Goal: Browse casually: Explore the website without a specific task or goal

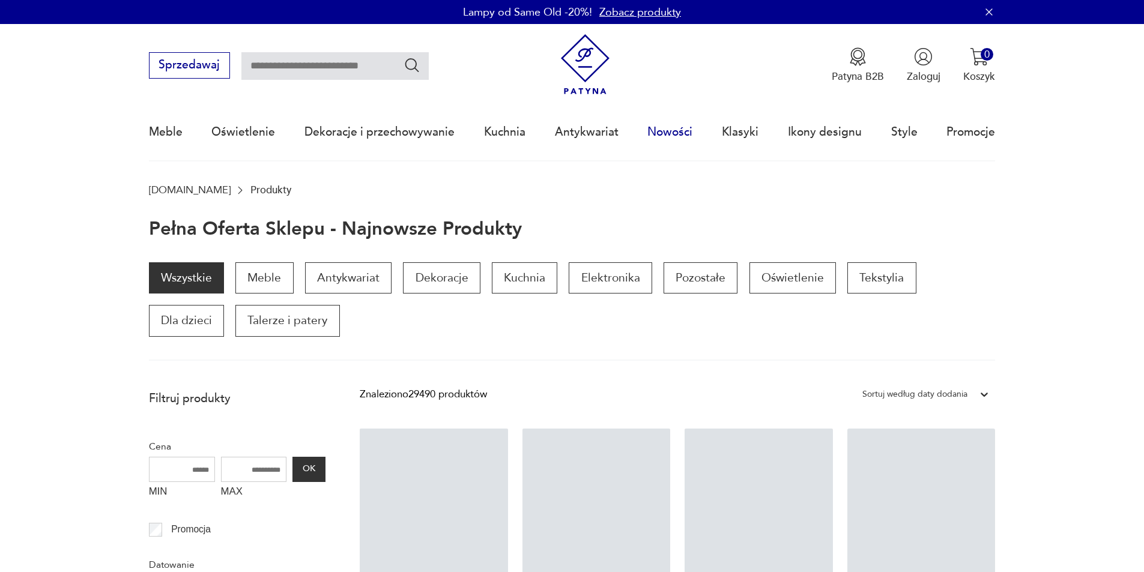
scroll to position [82, 0]
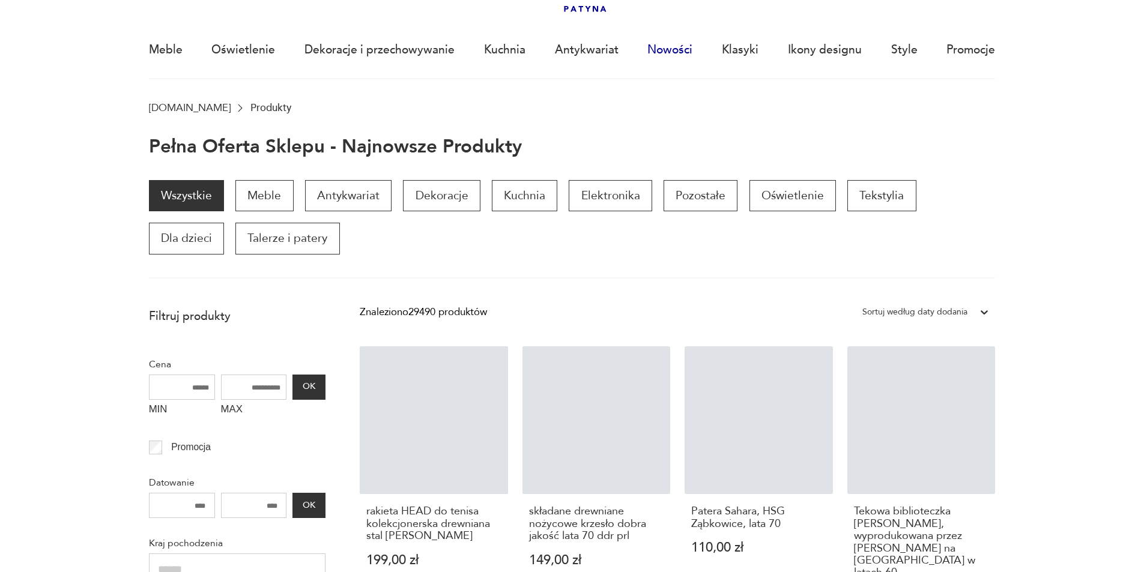
click at [675, 53] on link "Nowości" at bounding box center [670, 49] width 45 height 55
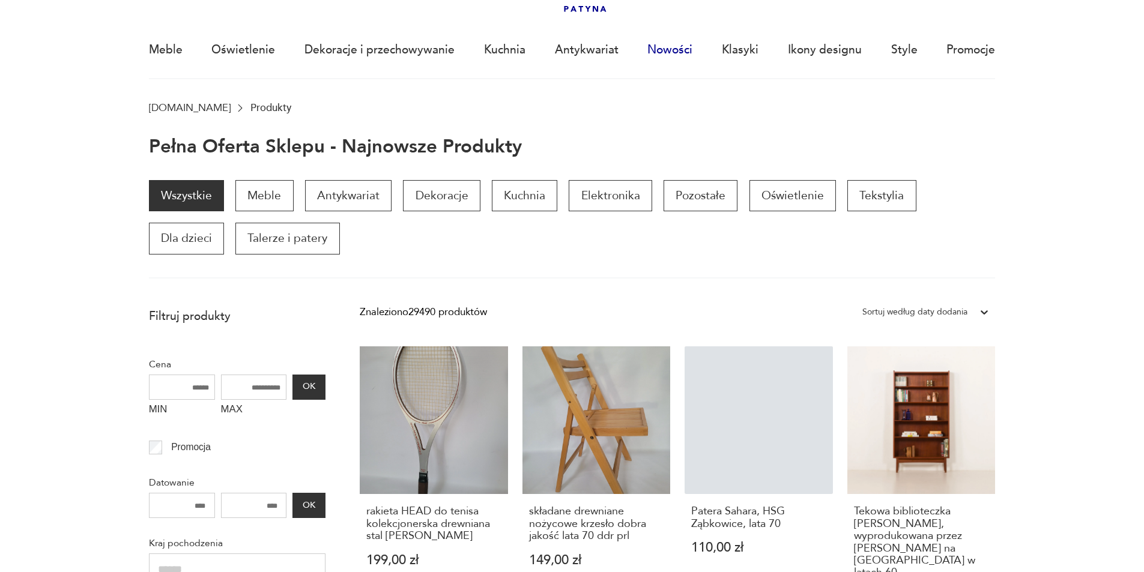
click at [675, 49] on link "Nowości" at bounding box center [670, 49] width 45 height 55
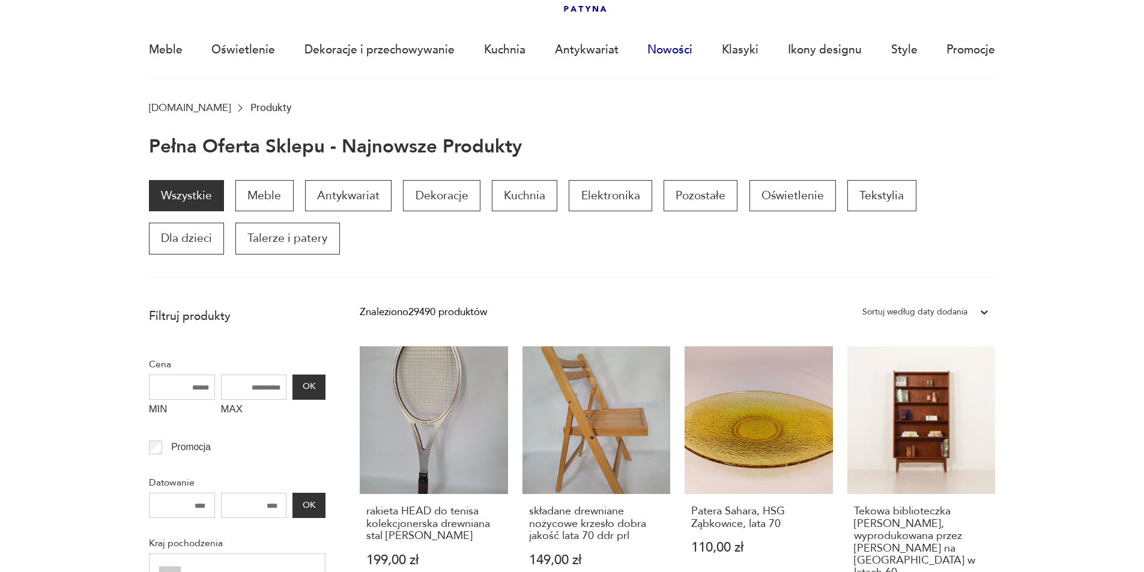
click at [677, 55] on link "Nowości" at bounding box center [670, 49] width 45 height 55
click at [677, 48] on link "Nowości" at bounding box center [670, 49] width 45 height 55
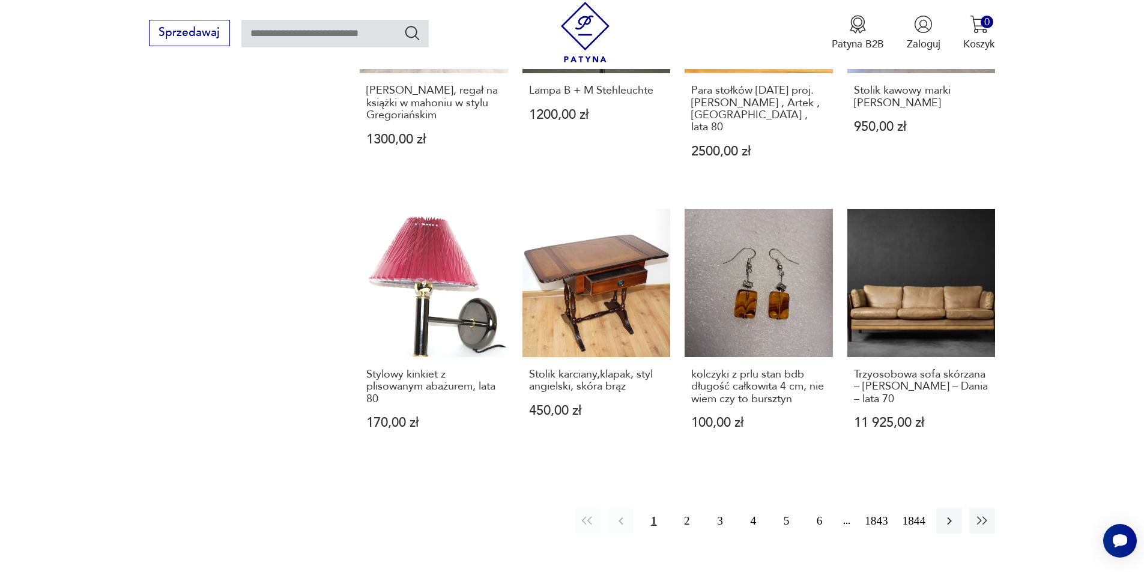
scroll to position [1108, 0]
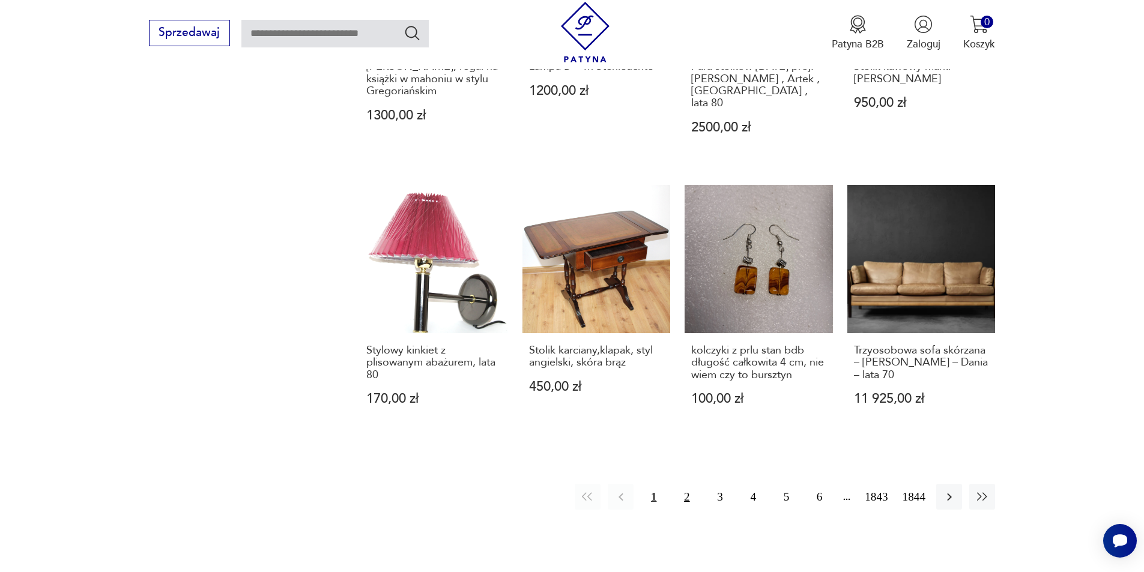
click at [681, 484] on button "2" at bounding box center [687, 497] width 26 height 26
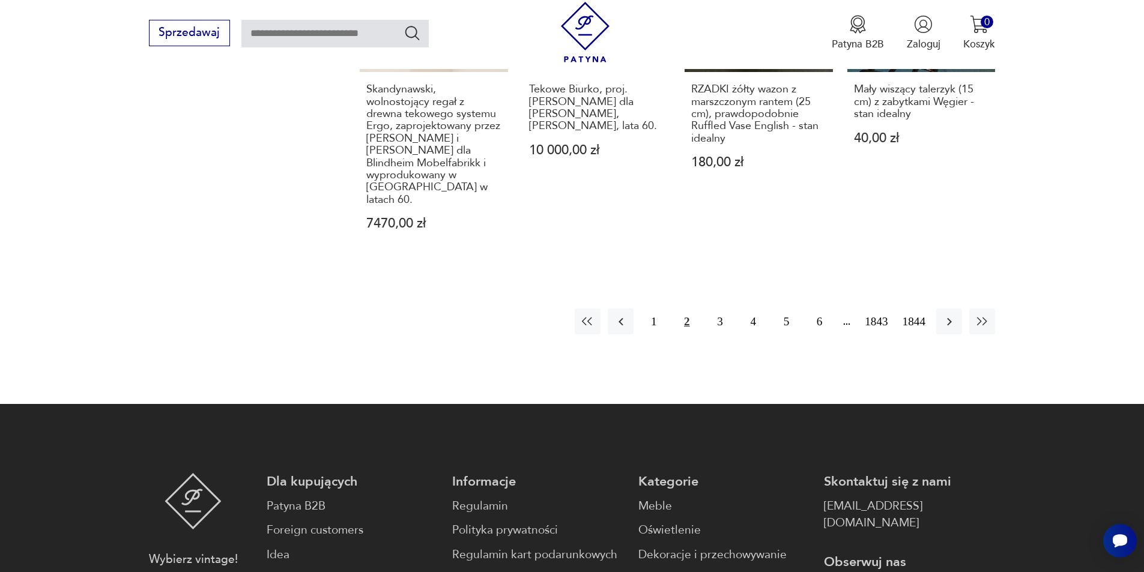
scroll to position [1413, 0]
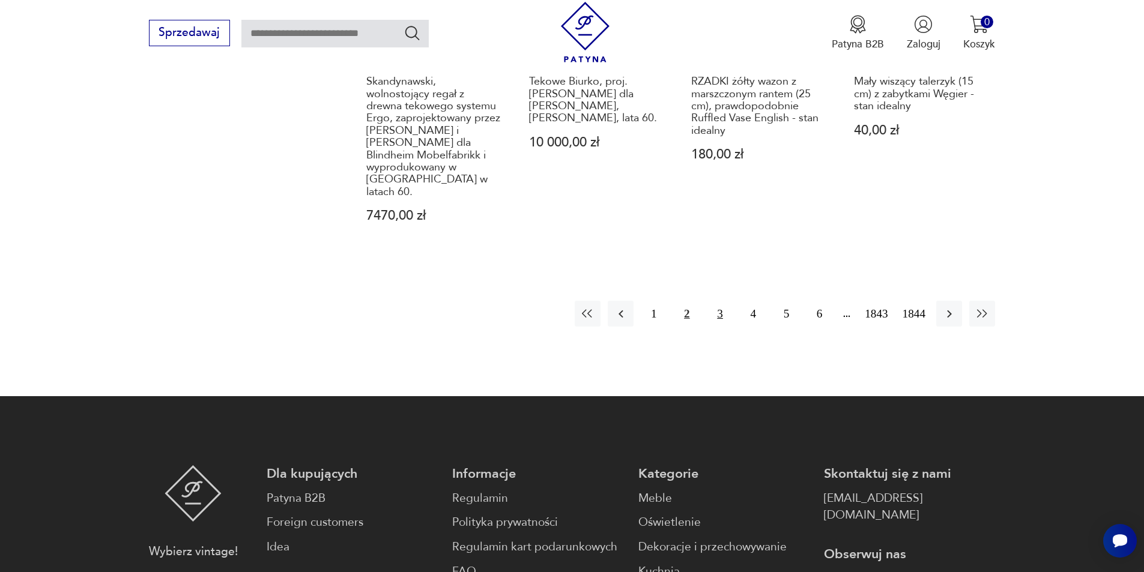
click at [719, 301] on button "3" at bounding box center [720, 314] width 26 height 26
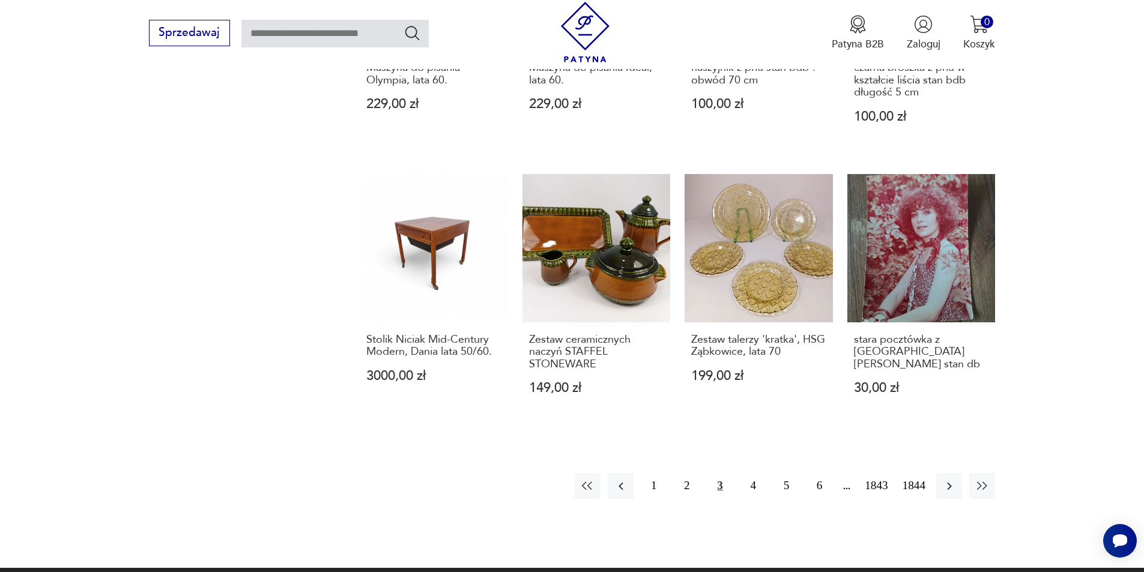
scroll to position [1093, 0]
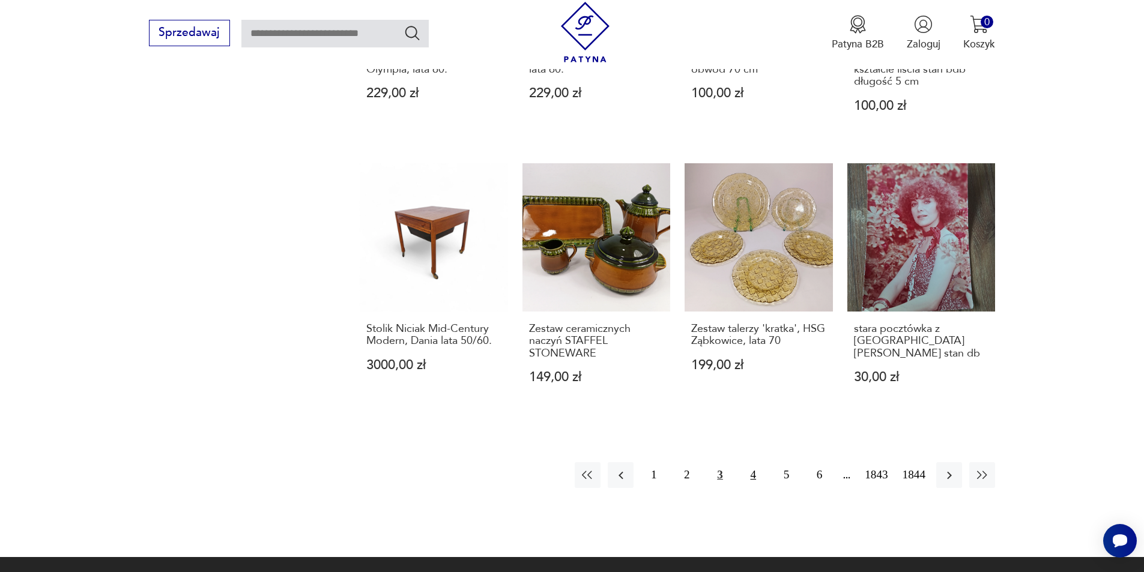
click at [753, 466] on button "4" at bounding box center [754, 476] width 26 height 26
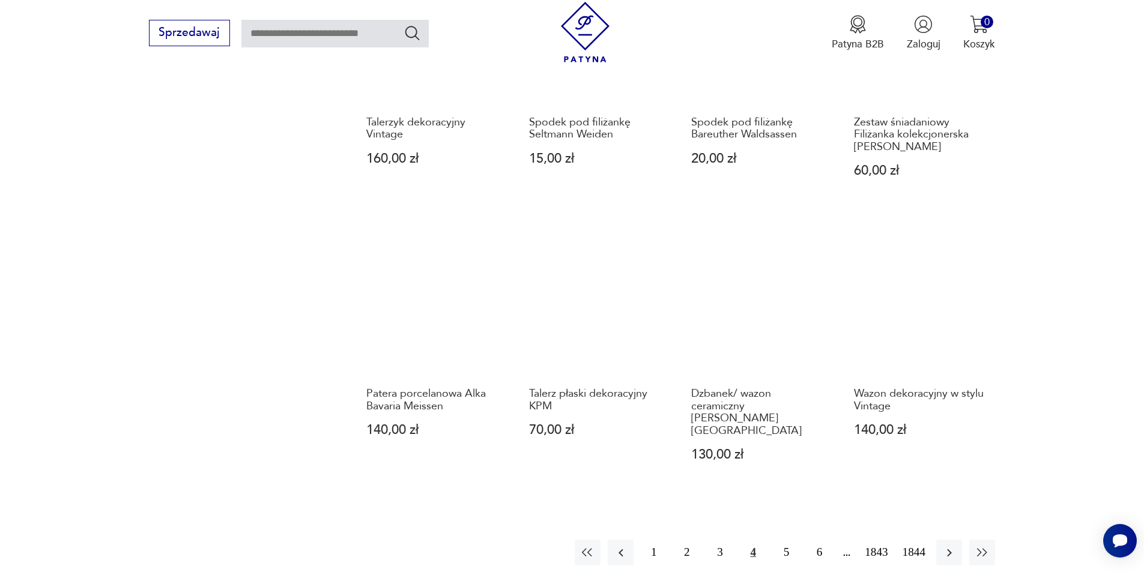
scroll to position [1124, 0]
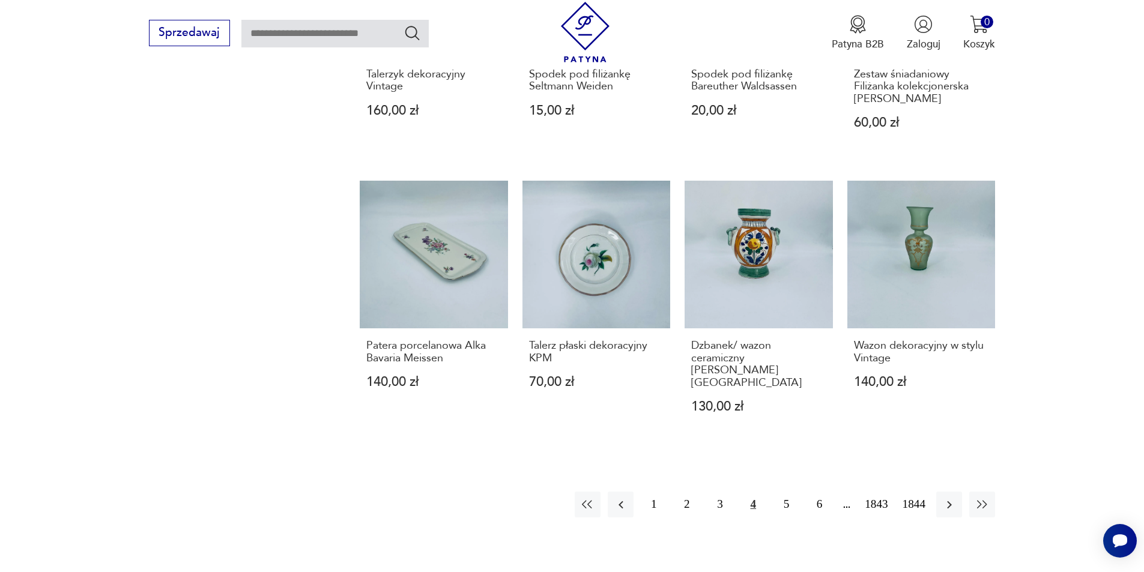
click at [753, 492] on button "4" at bounding box center [754, 505] width 26 height 26
click at [717, 492] on button "3" at bounding box center [720, 505] width 26 height 26
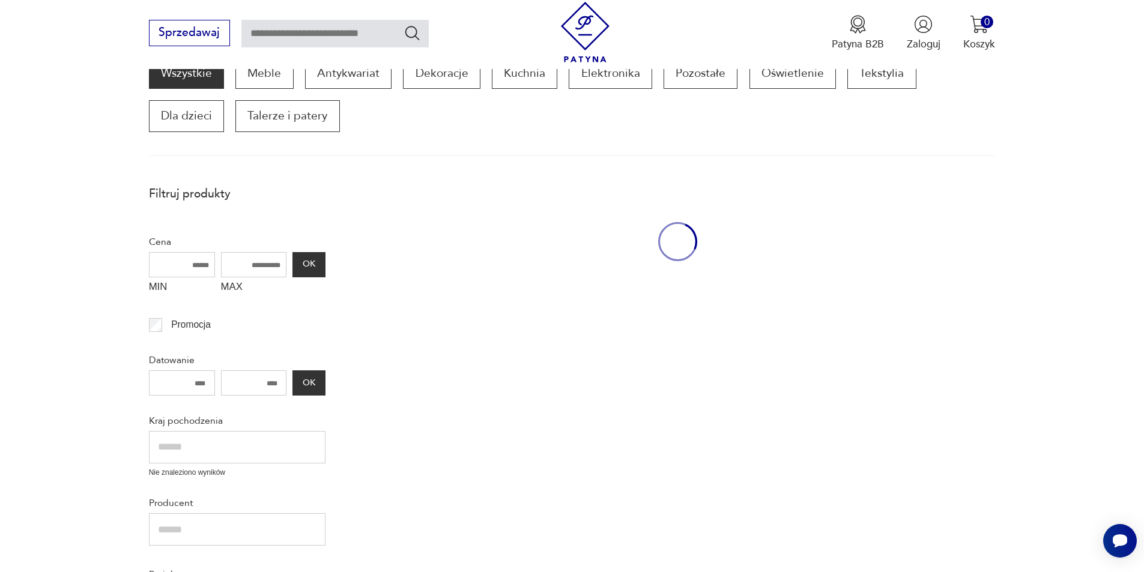
scroll to position [204, 0]
